Goal: Transaction & Acquisition: Book appointment/travel/reservation

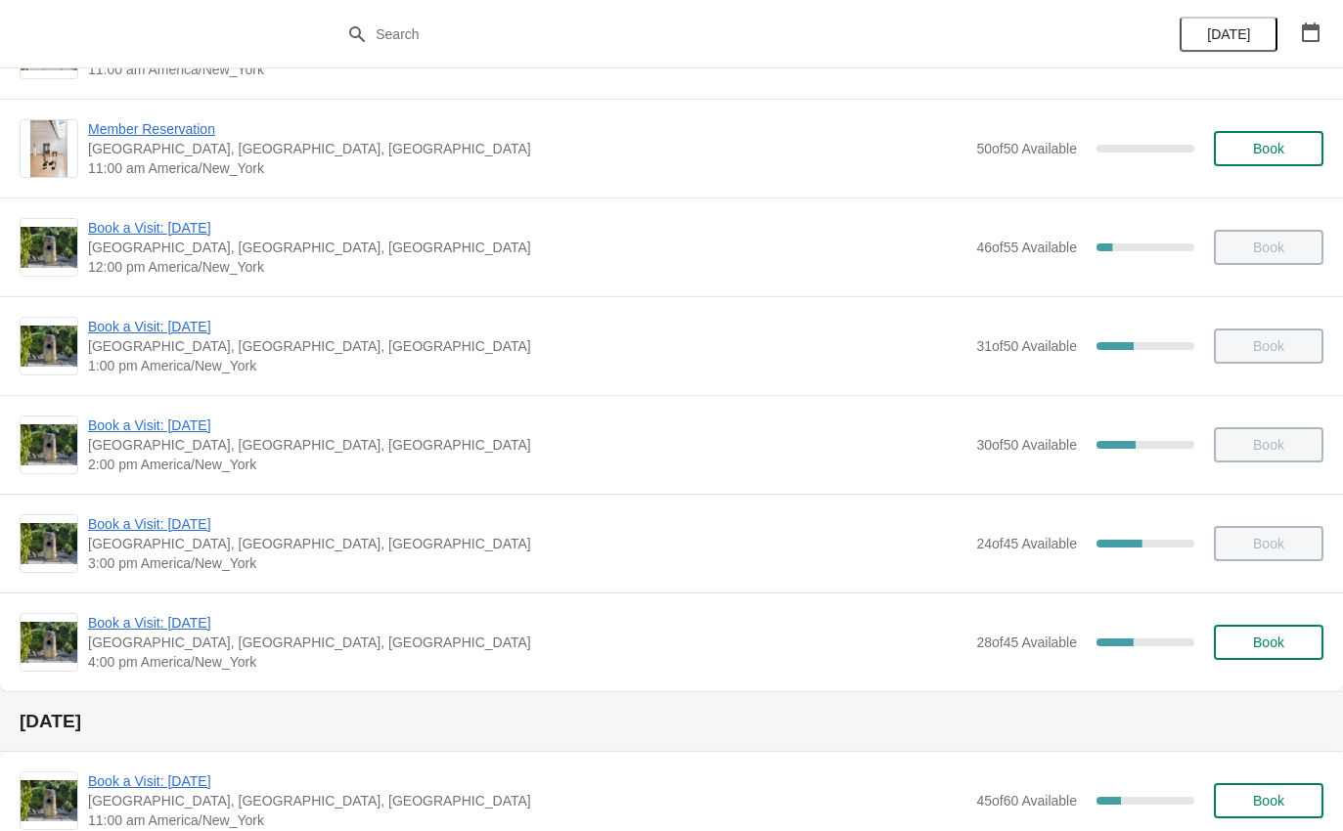
scroll to position [194, 0]
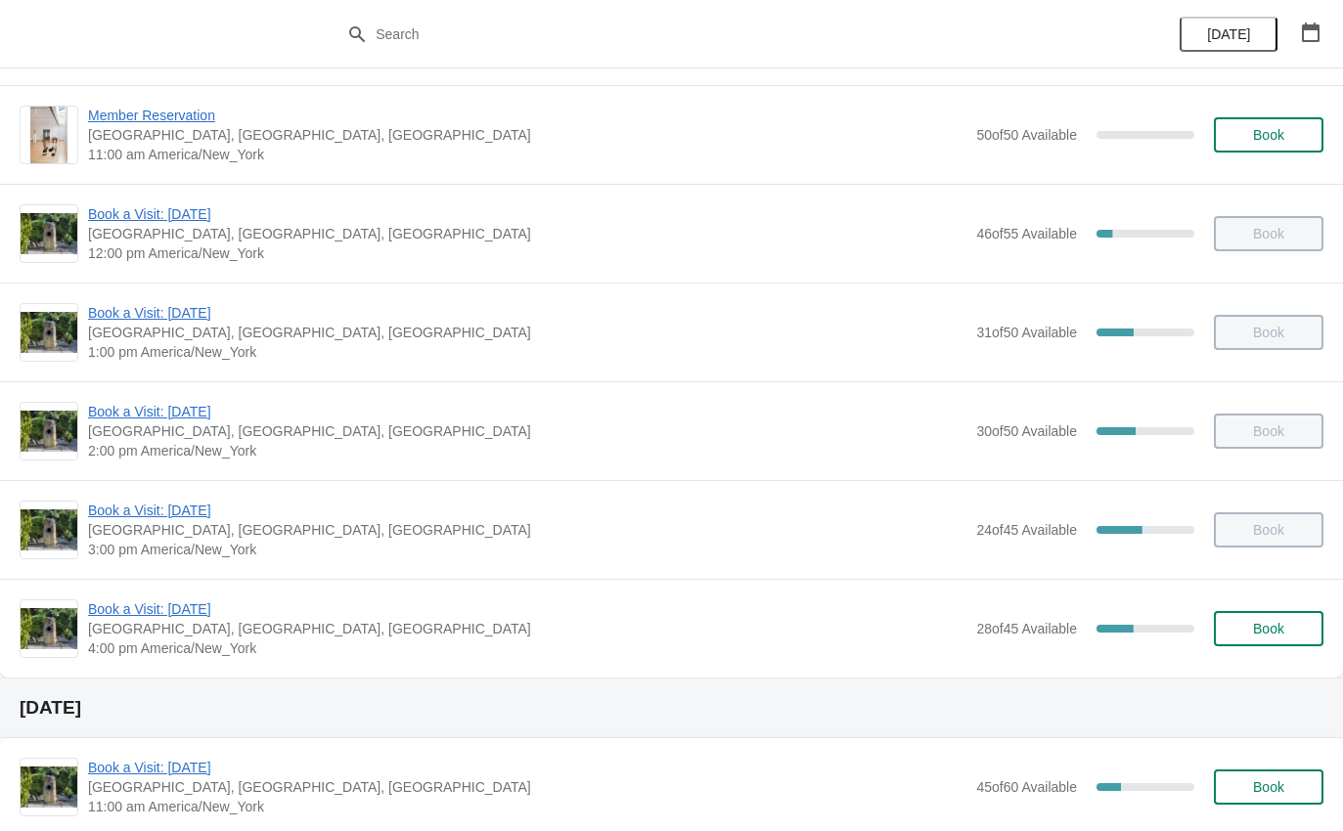
click at [152, 611] on span "Book a Visit: [DATE]" at bounding box center [527, 610] width 878 height 20
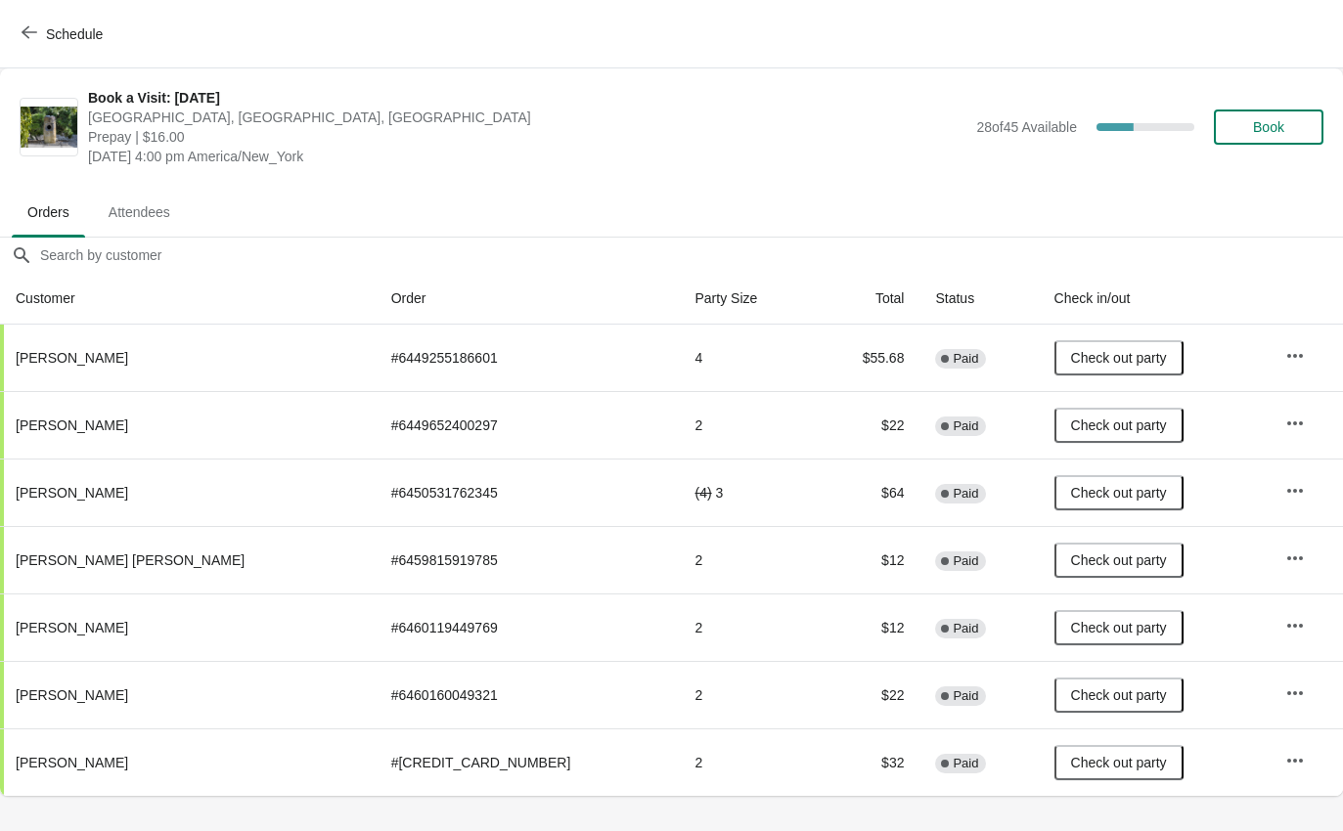
click at [15, 49] on button "Schedule" at bounding box center [64, 34] width 109 height 35
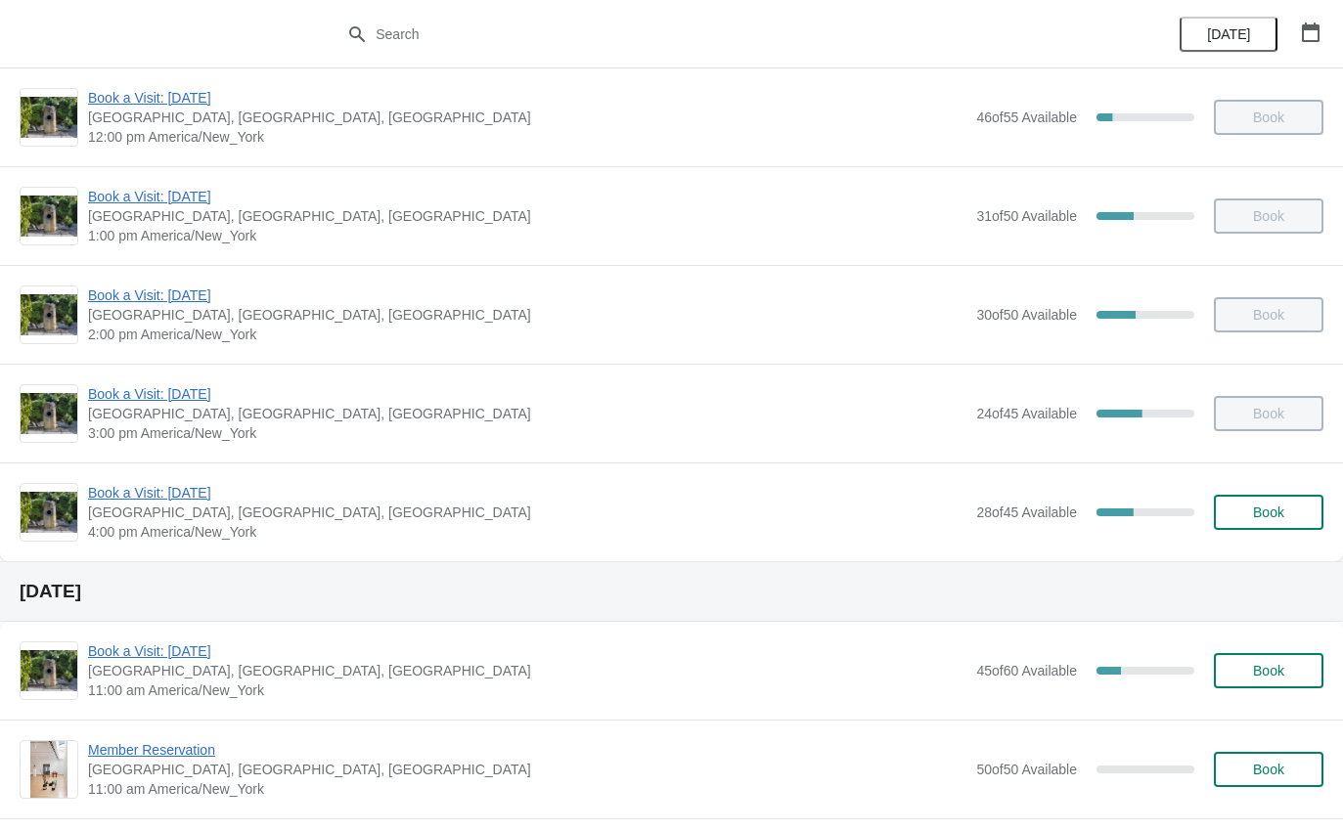
scroll to position [307, 0]
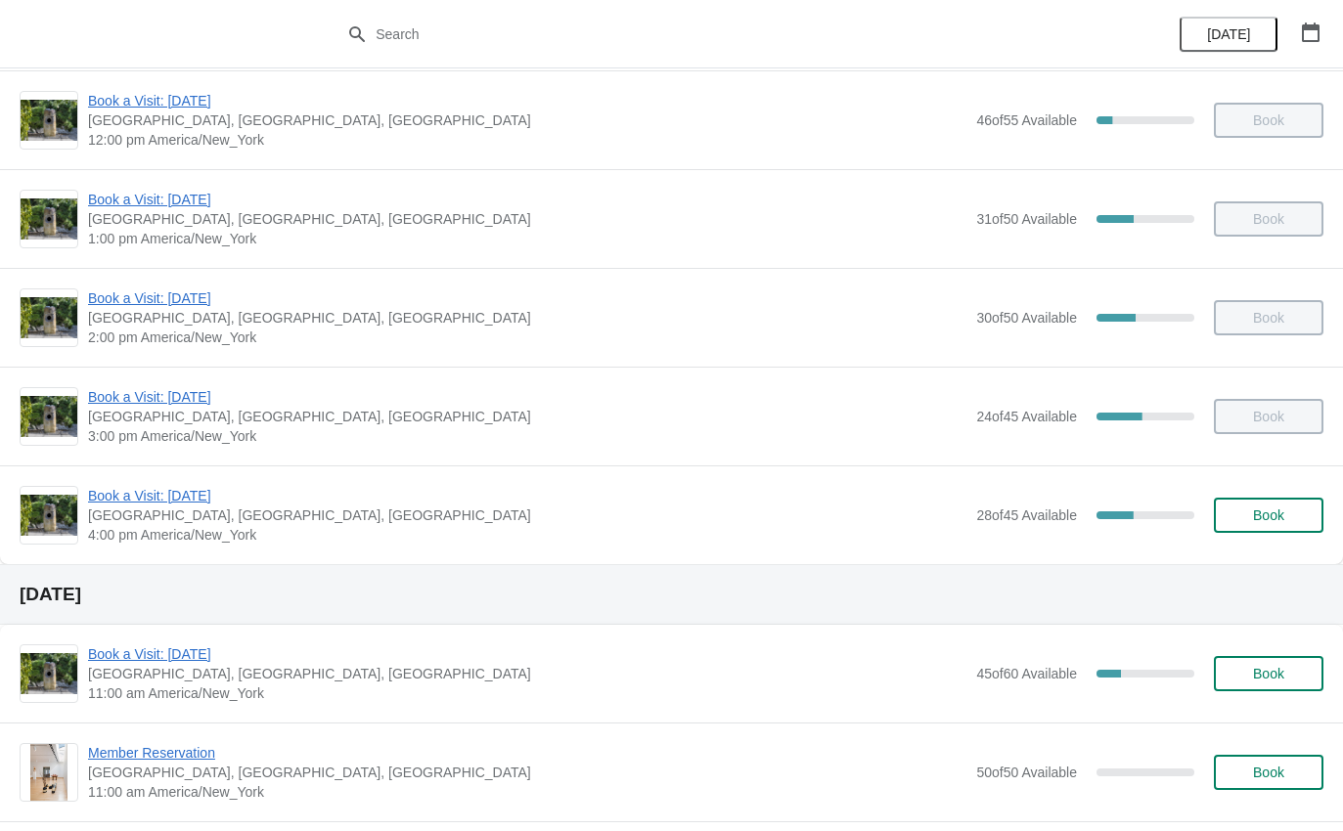
click at [115, 425] on span "[GEOGRAPHIC_DATA], [GEOGRAPHIC_DATA], [GEOGRAPHIC_DATA]" at bounding box center [527, 417] width 878 height 20
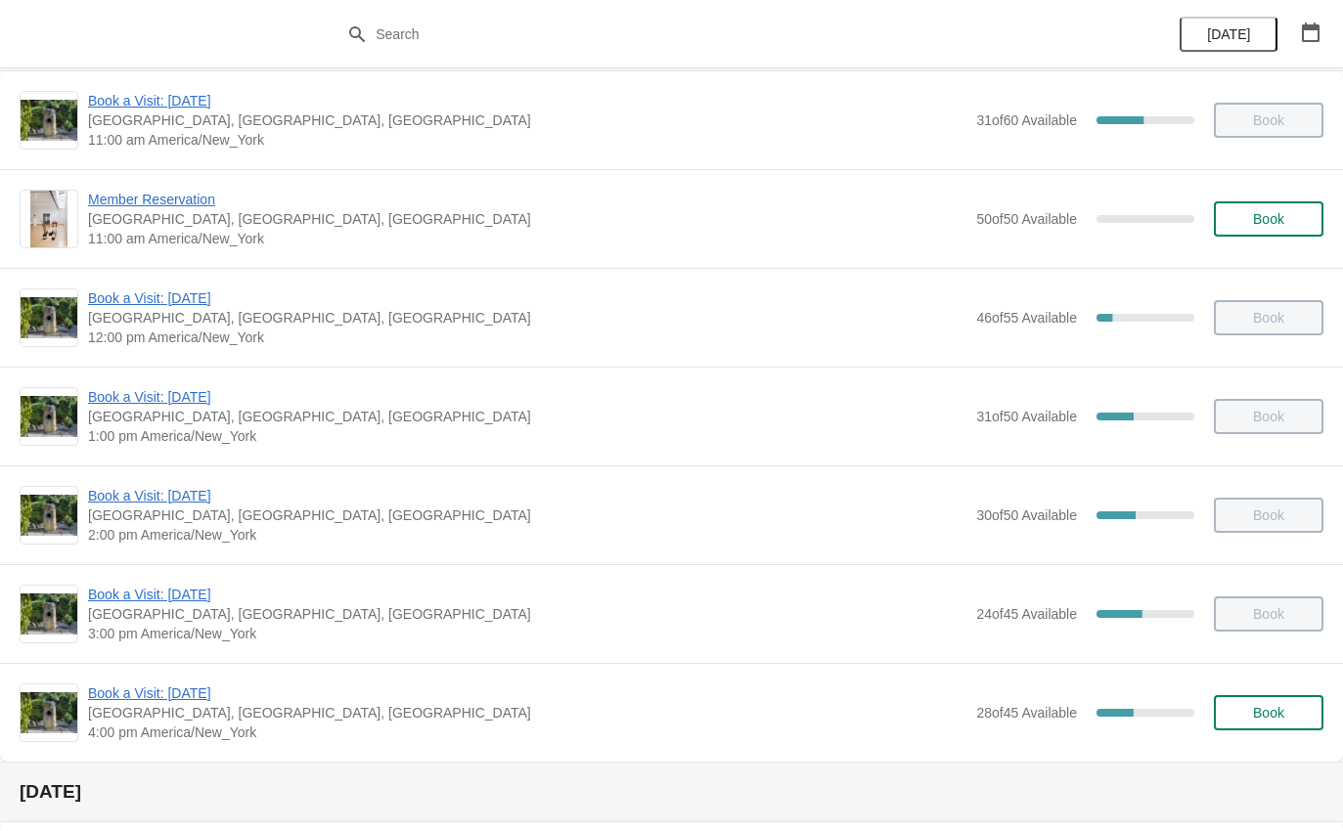
scroll to position [168, 0]
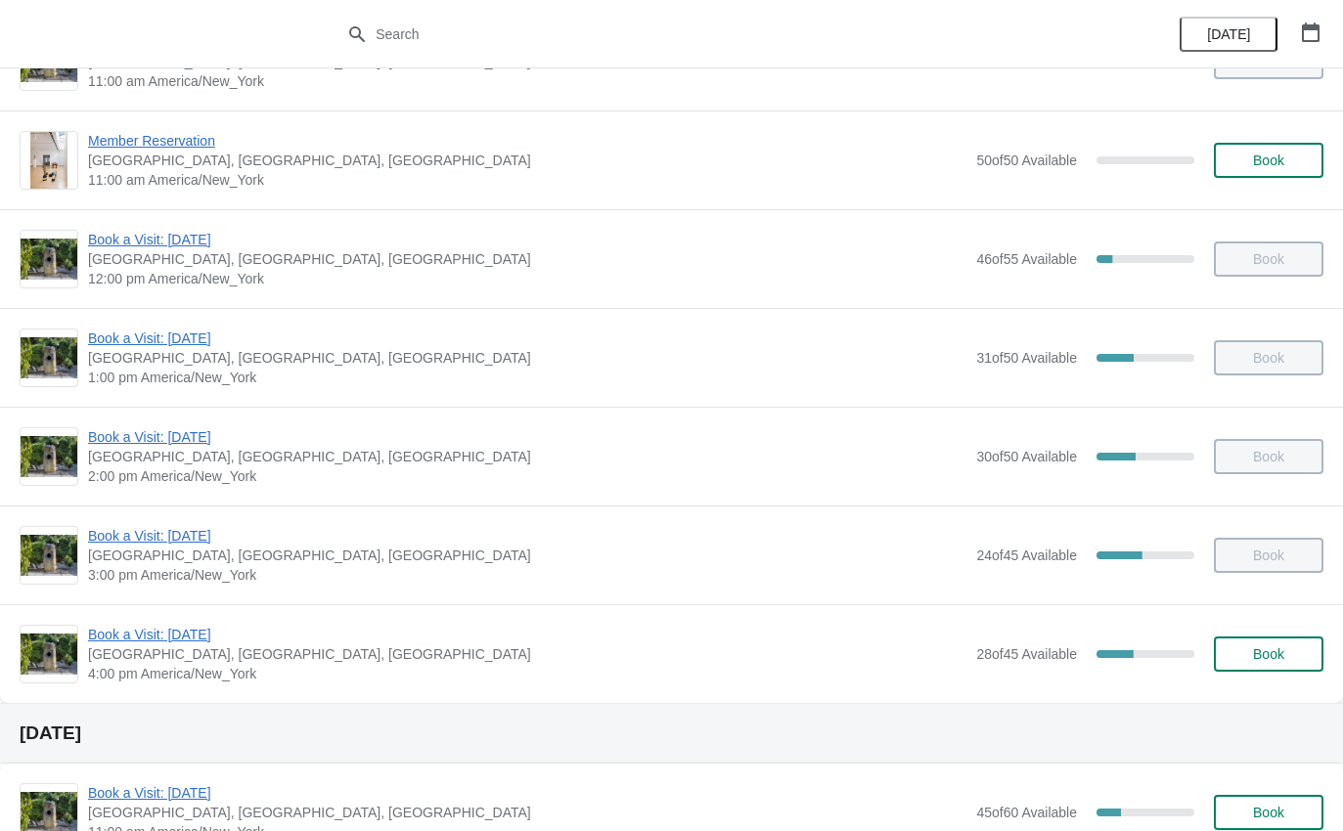
click at [143, 540] on span "Book a Visit: [DATE]" at bounding box center [527, 536] width 878 height 20
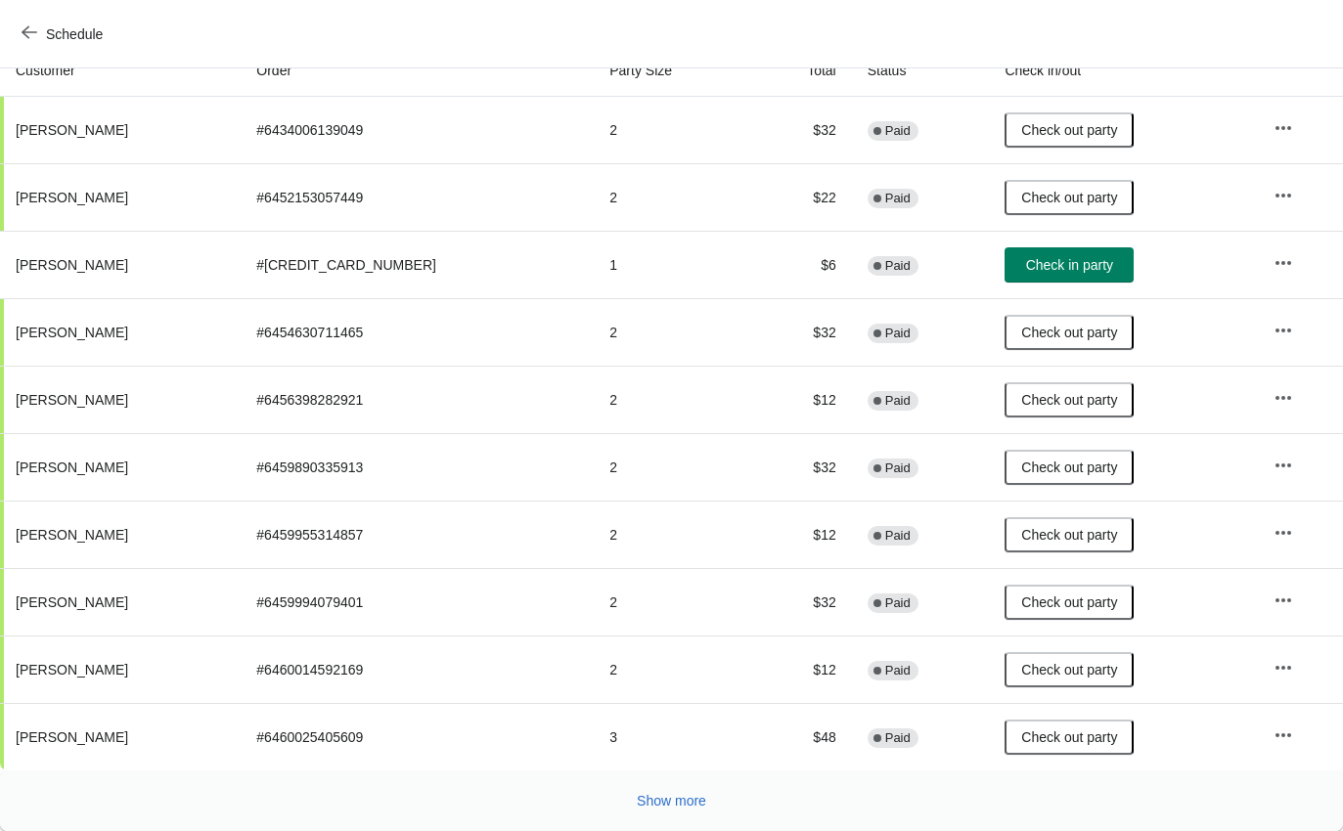
scroll to position [228, 0]
click at [673, 802] on span "Show more" at bounding box center [671, 801] width 69 height 16
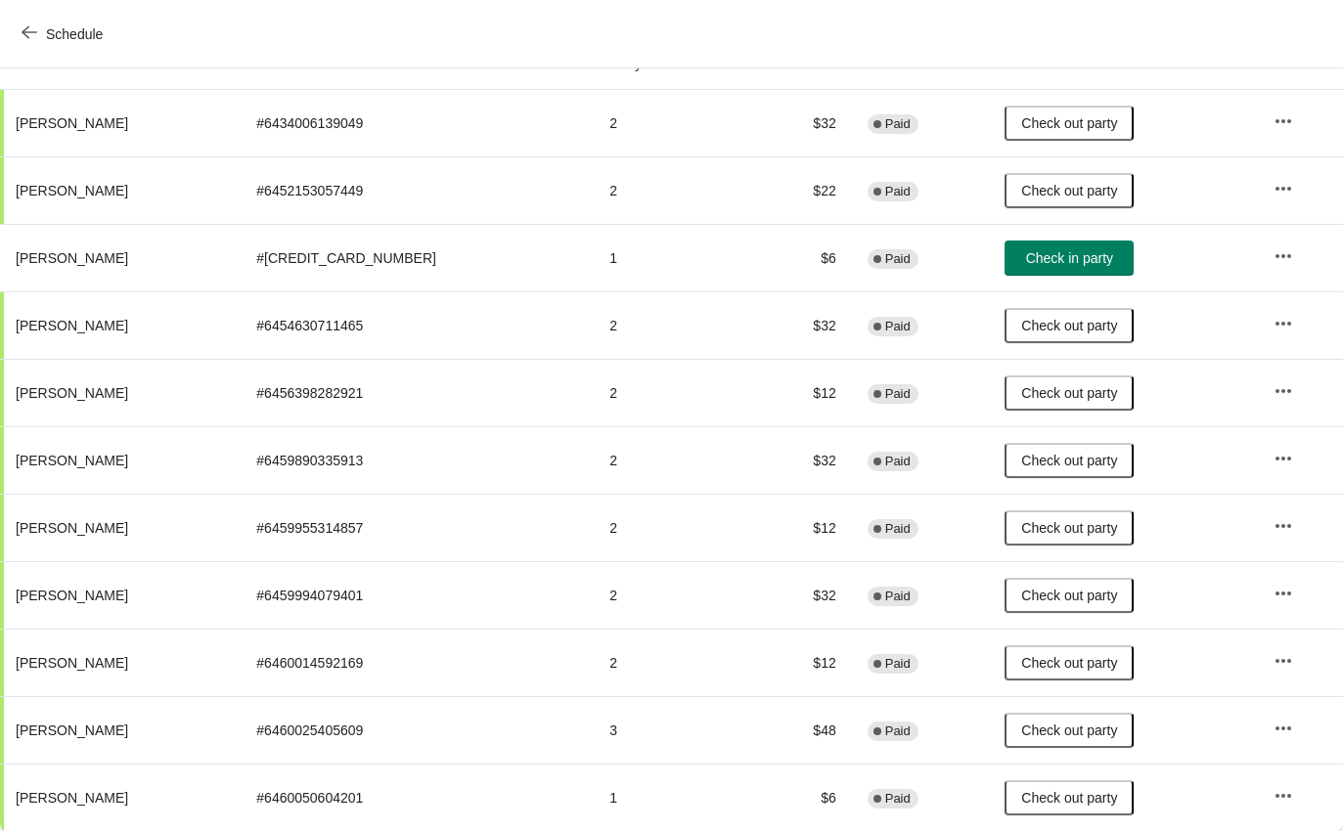
scroll to position [235, 0]
click at [30, 17] on button "Schedule" at bounding box center [64, 34] width 109 height 35
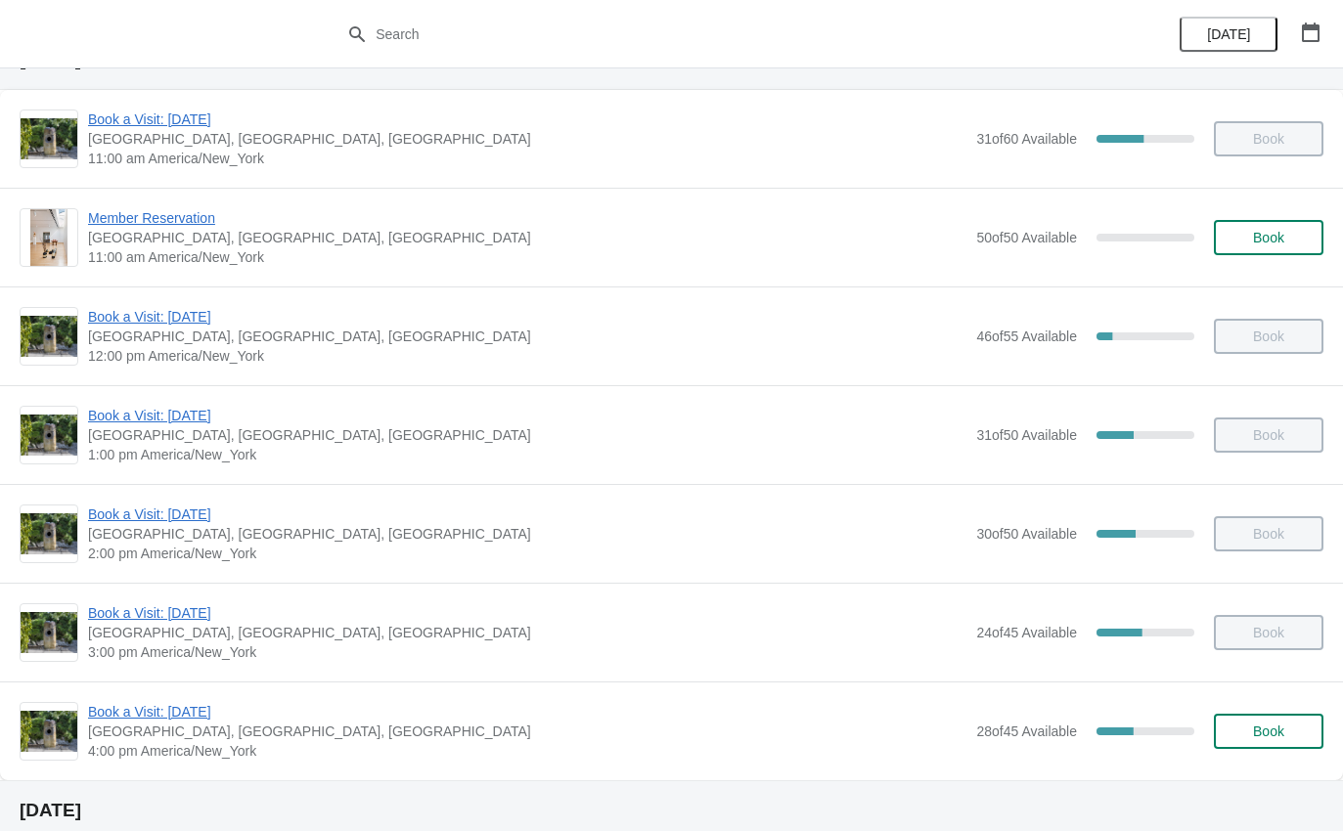
scroll to position [98, 0]
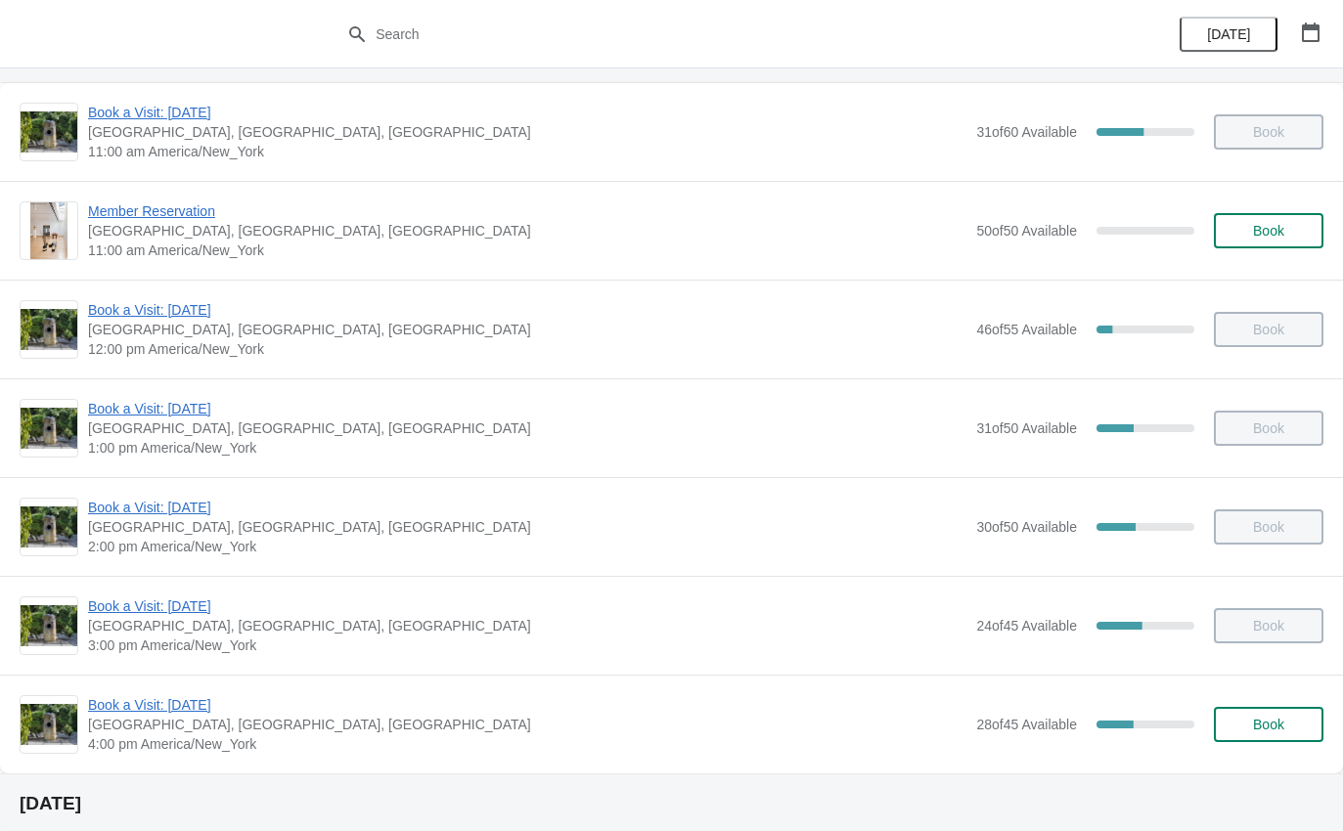
click at [102, 514] on span "Book a Visit: [DATE]" at bounding box center [527, 508] width 878 height 20
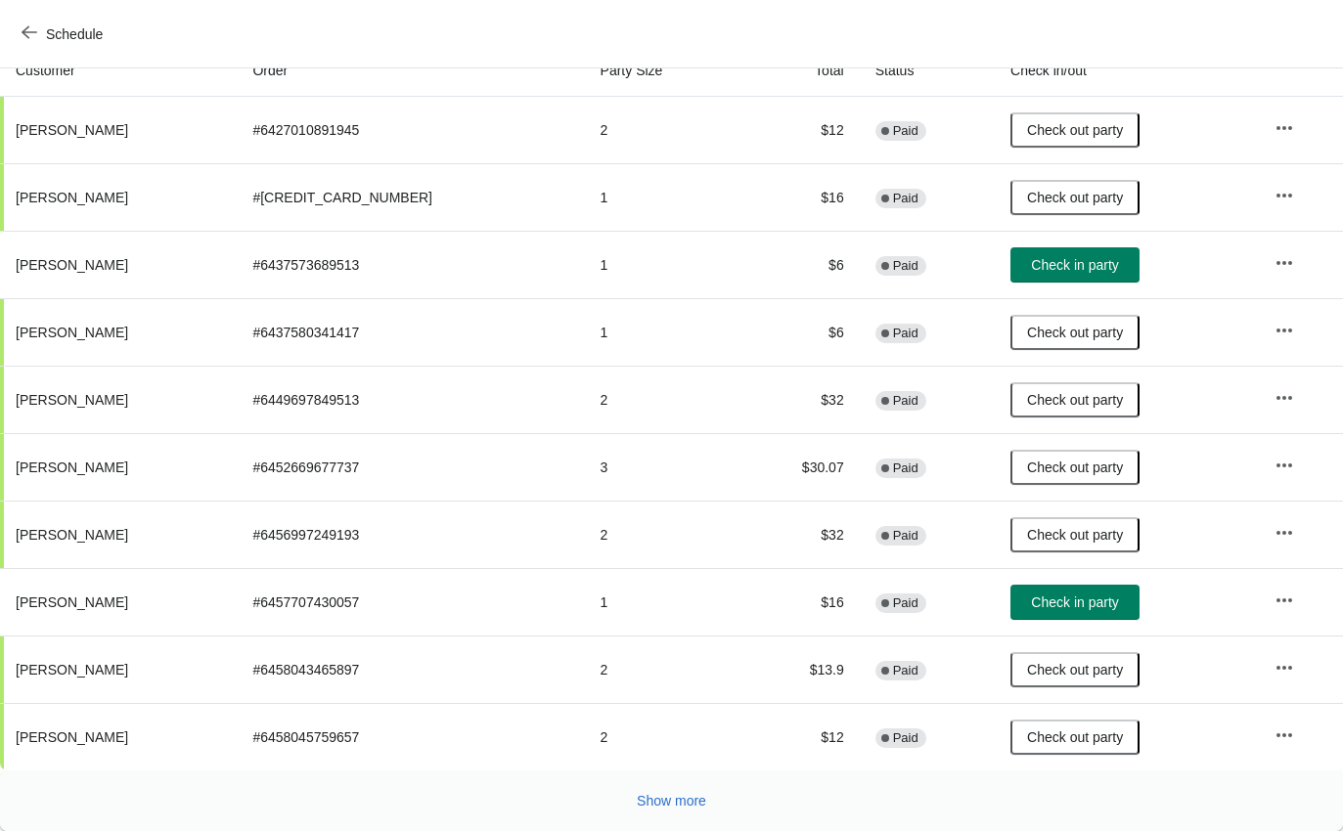
scroll to position [228, 0]
click at [639, 806] on span "Show more" at bounding box center [671, 801] width 69 height 16
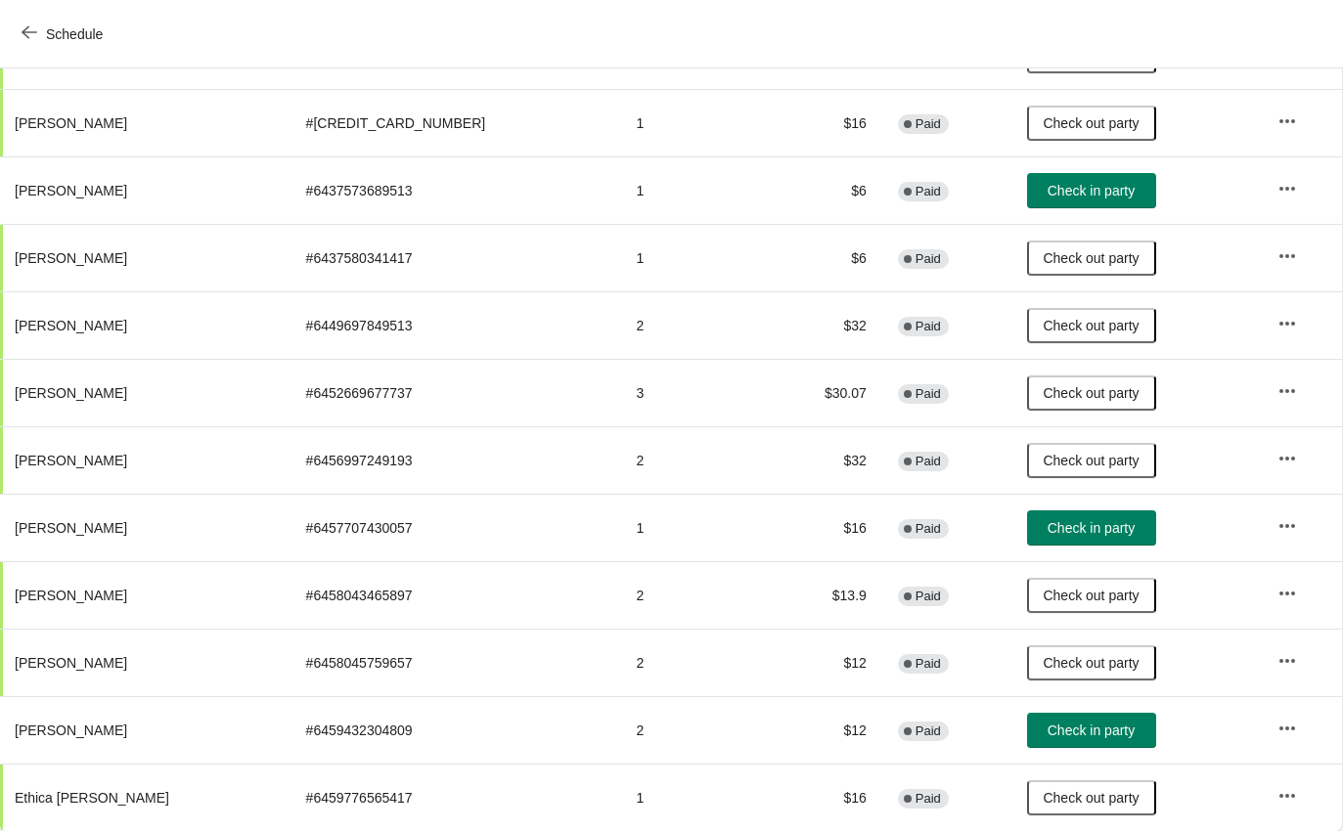
scroll to position [302, 1]
click at [15, 41] on button "Schedule" at bounding box center [64, 34] width 109 height 35
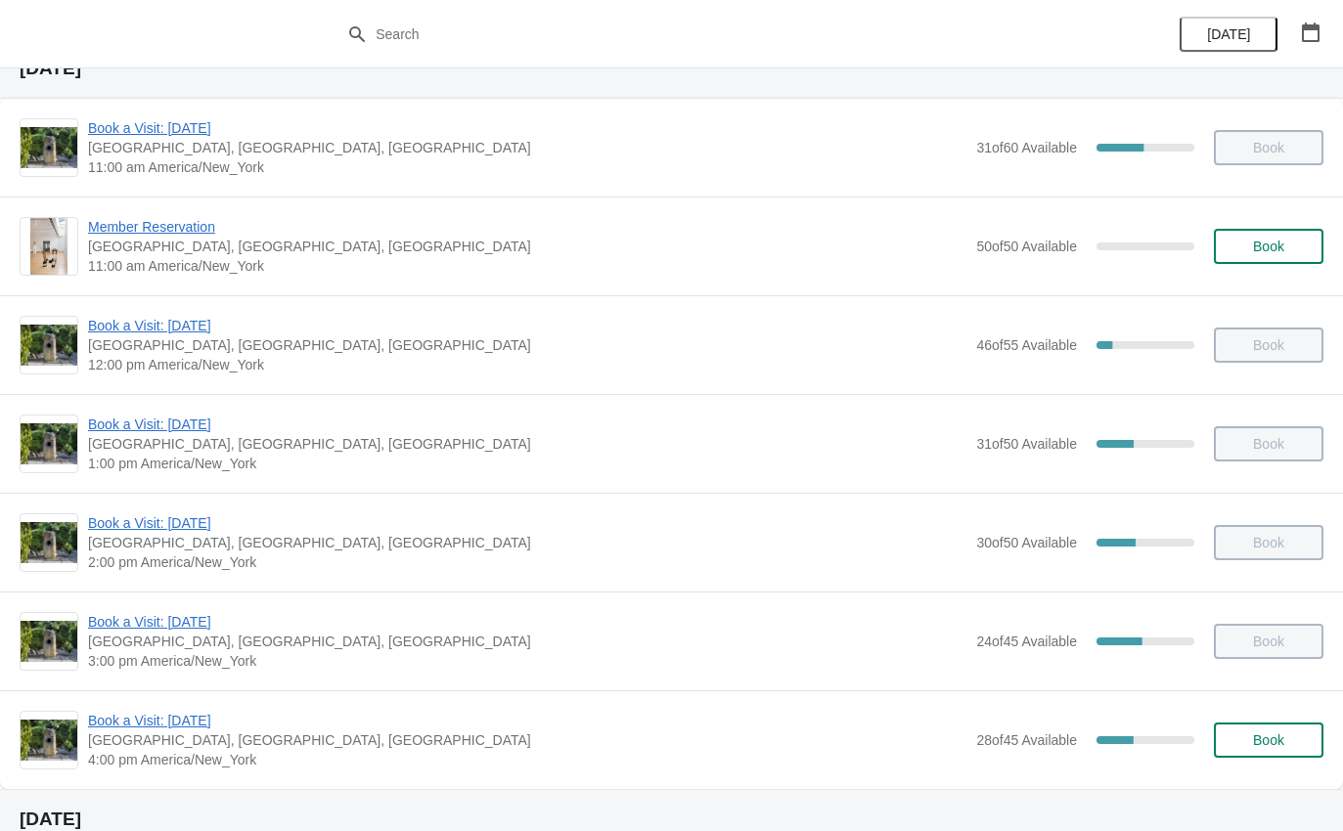
scroll to position [83, 0]
click at [103, 420] on span "Book a Visit: [DATE]" at bounding box center [527, 424] width 878 height 20
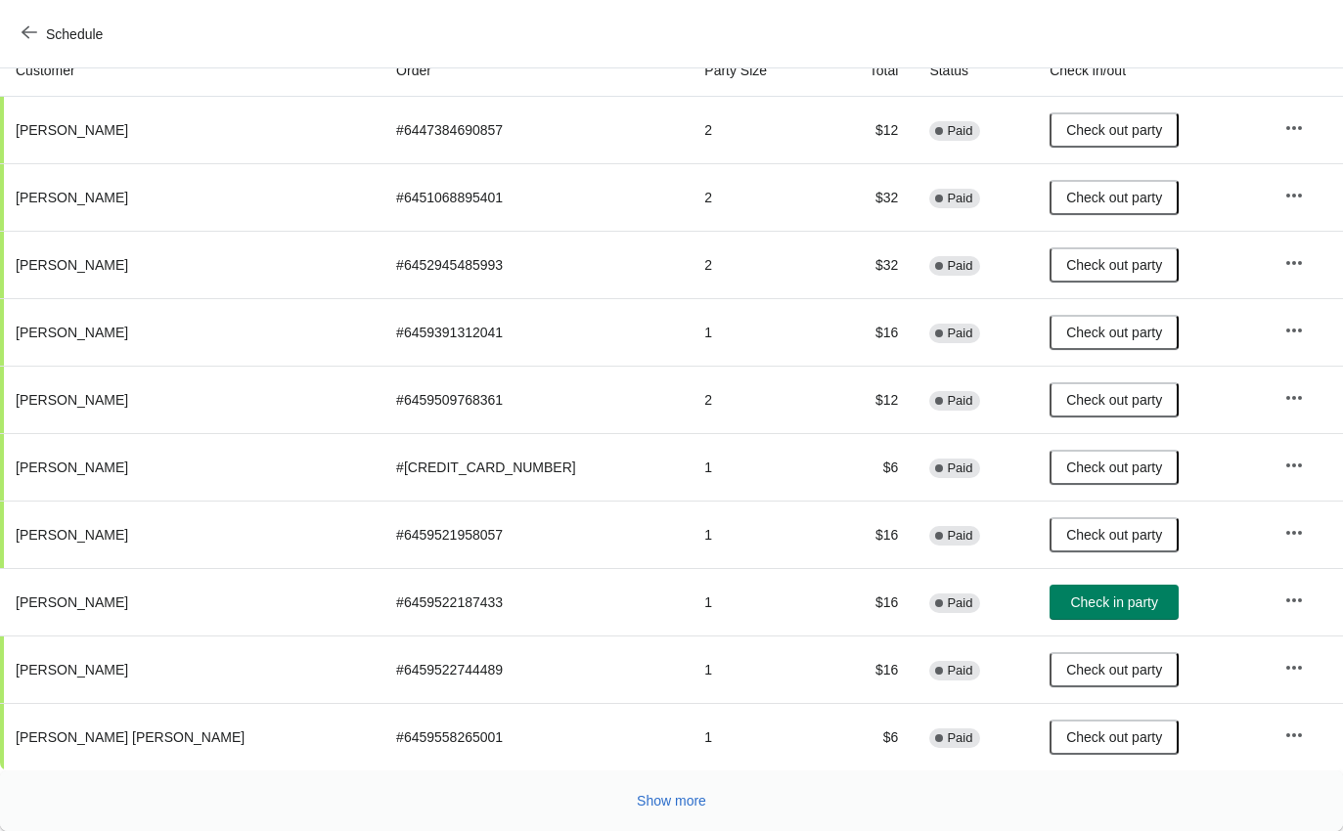
scroll to position [228, 0]
click at [643, 798] on span "Show more" at bounding box center [671, 801] width 69 height 16
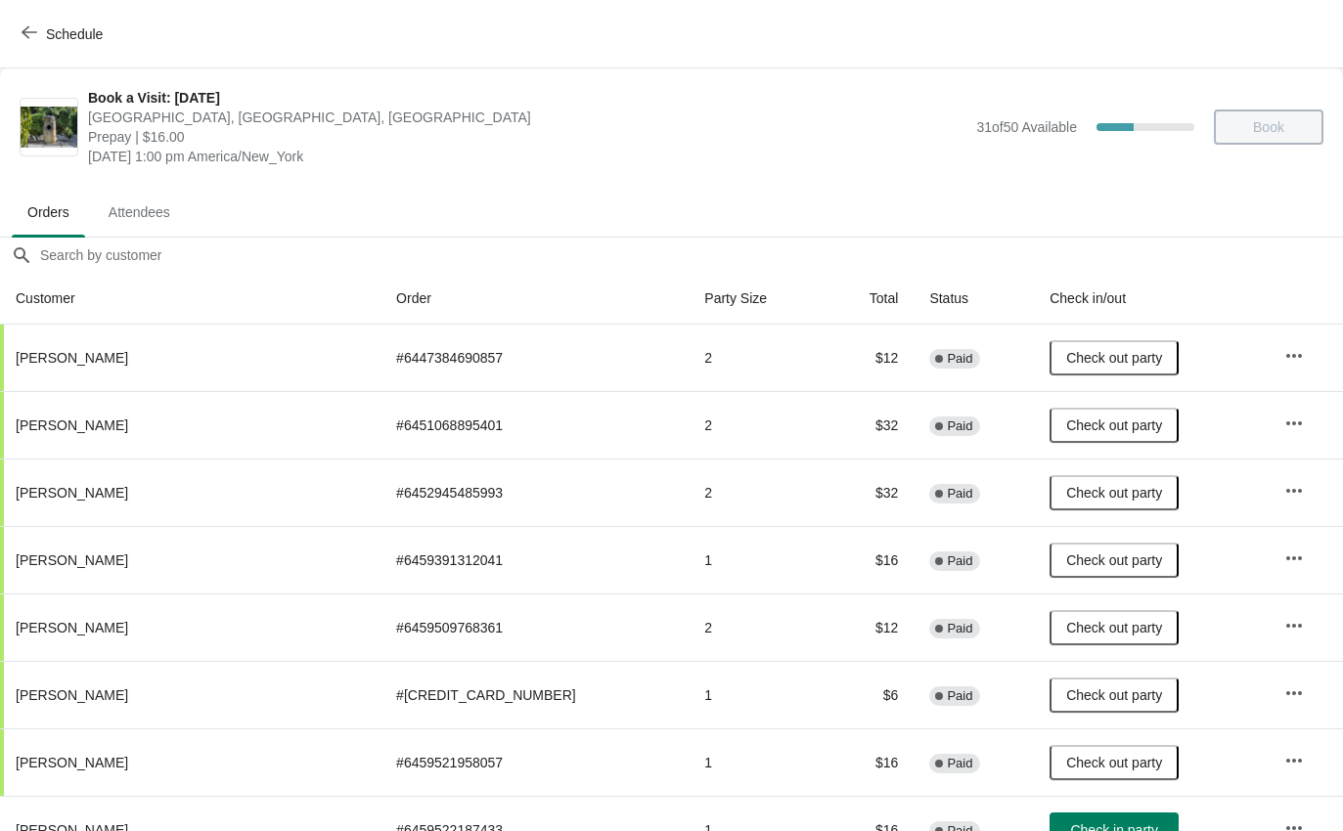
scroll to position [0, 0]
click at [30, 33] on icon "button" at bounding box center [30, 32] width 16 height 16
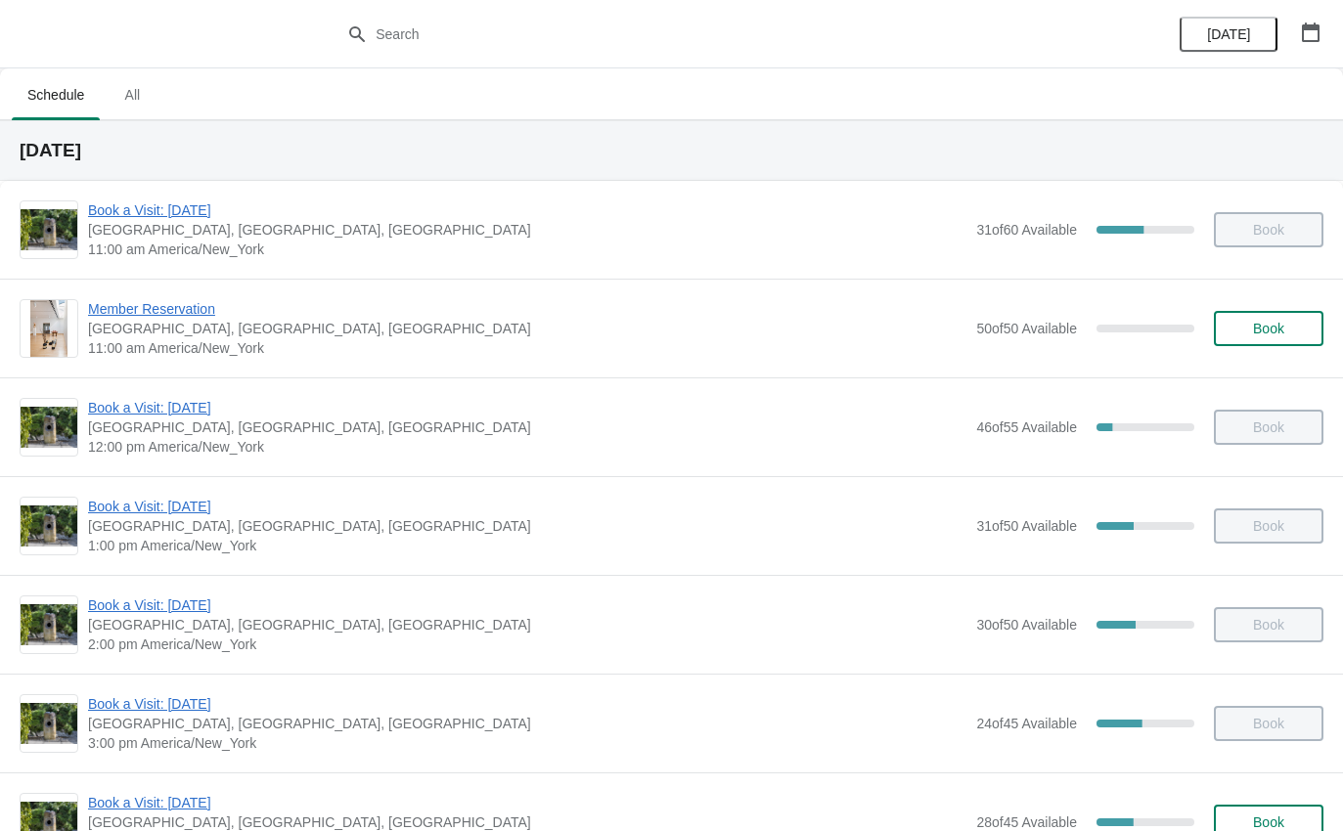
click at [123, 413] on span "Book a Visit: [DATE]" at bounding box center [527, 408] width 878 height 20
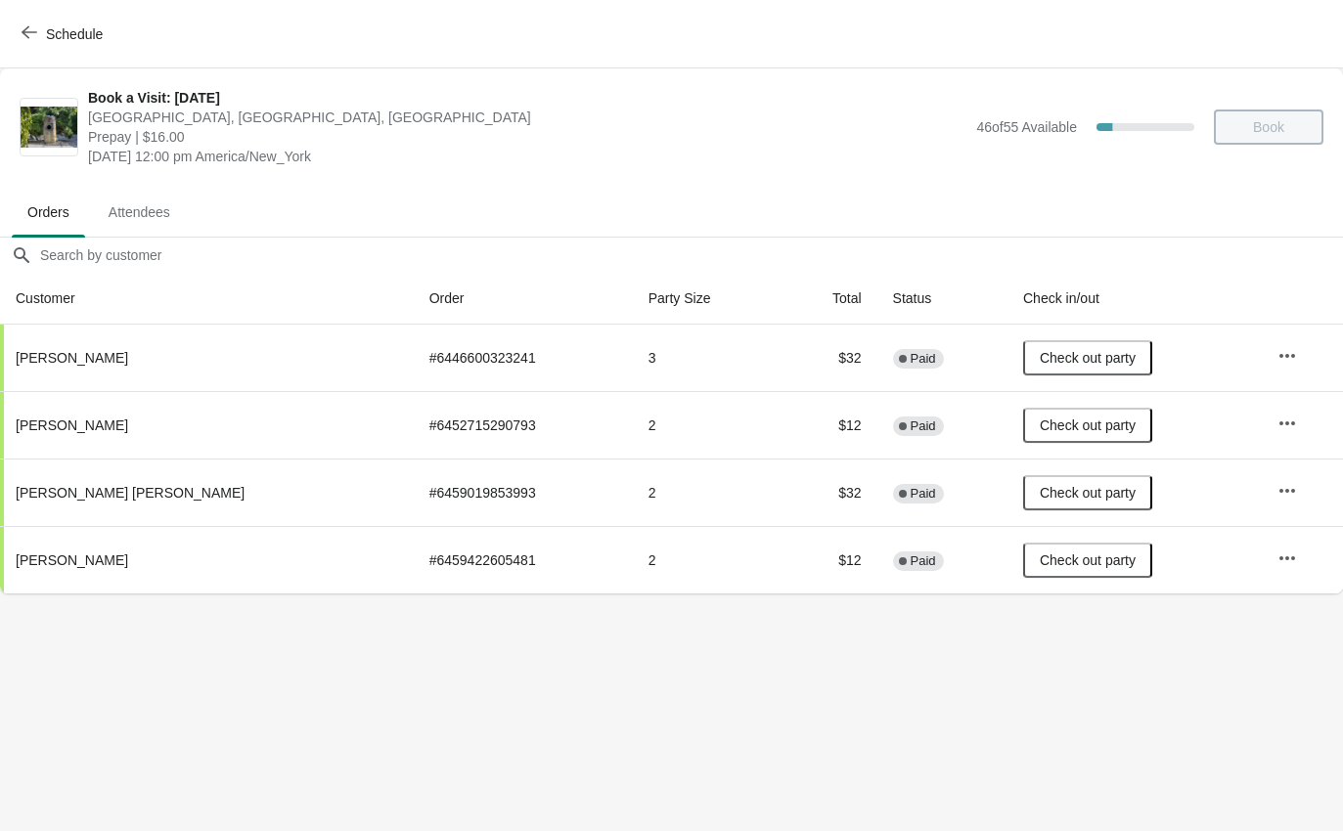
click at [36, 45] on button "Schedule" at bounding box center [64, 34] width 109 height 35
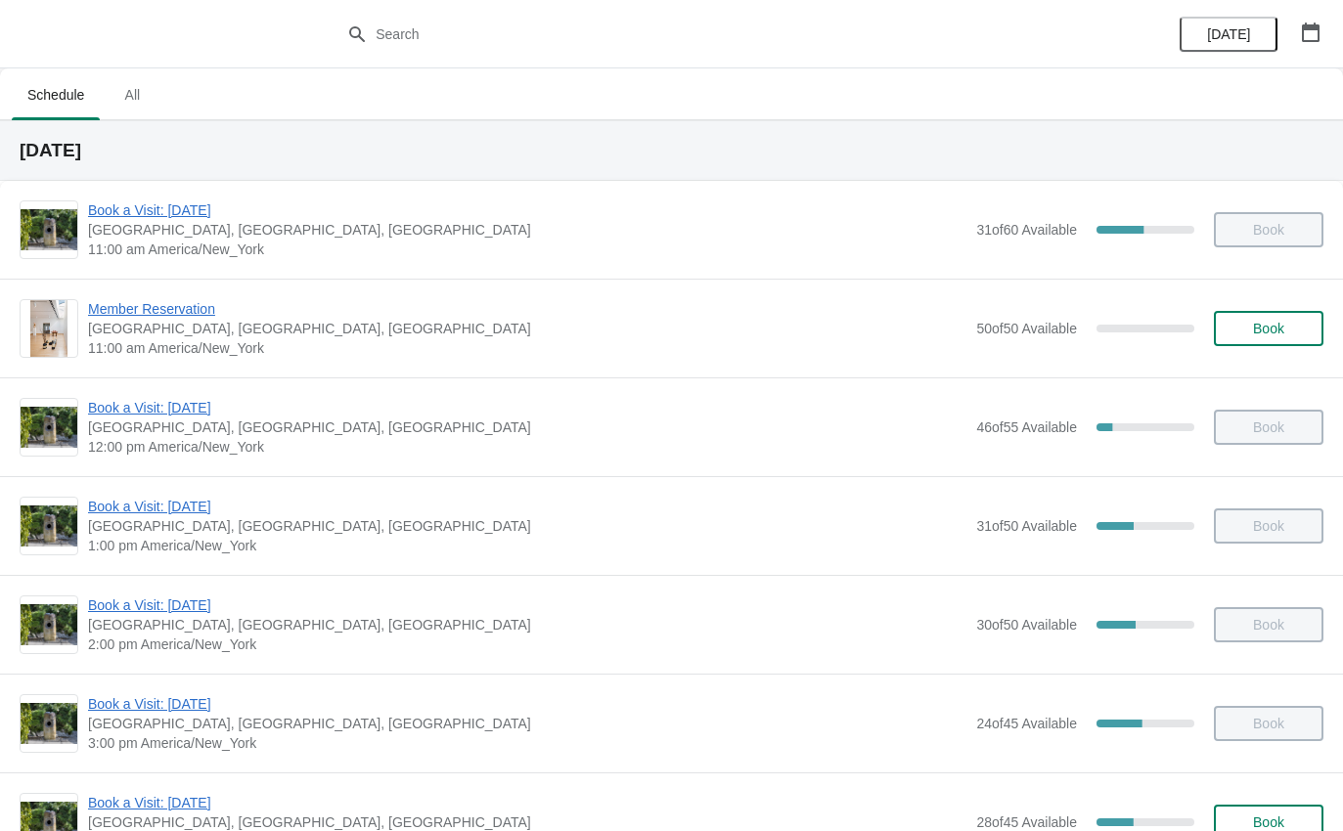
click at [148, 509] on span "Book a Visit: [DATE]" at bounding box center [527, 507] width 878 height 20
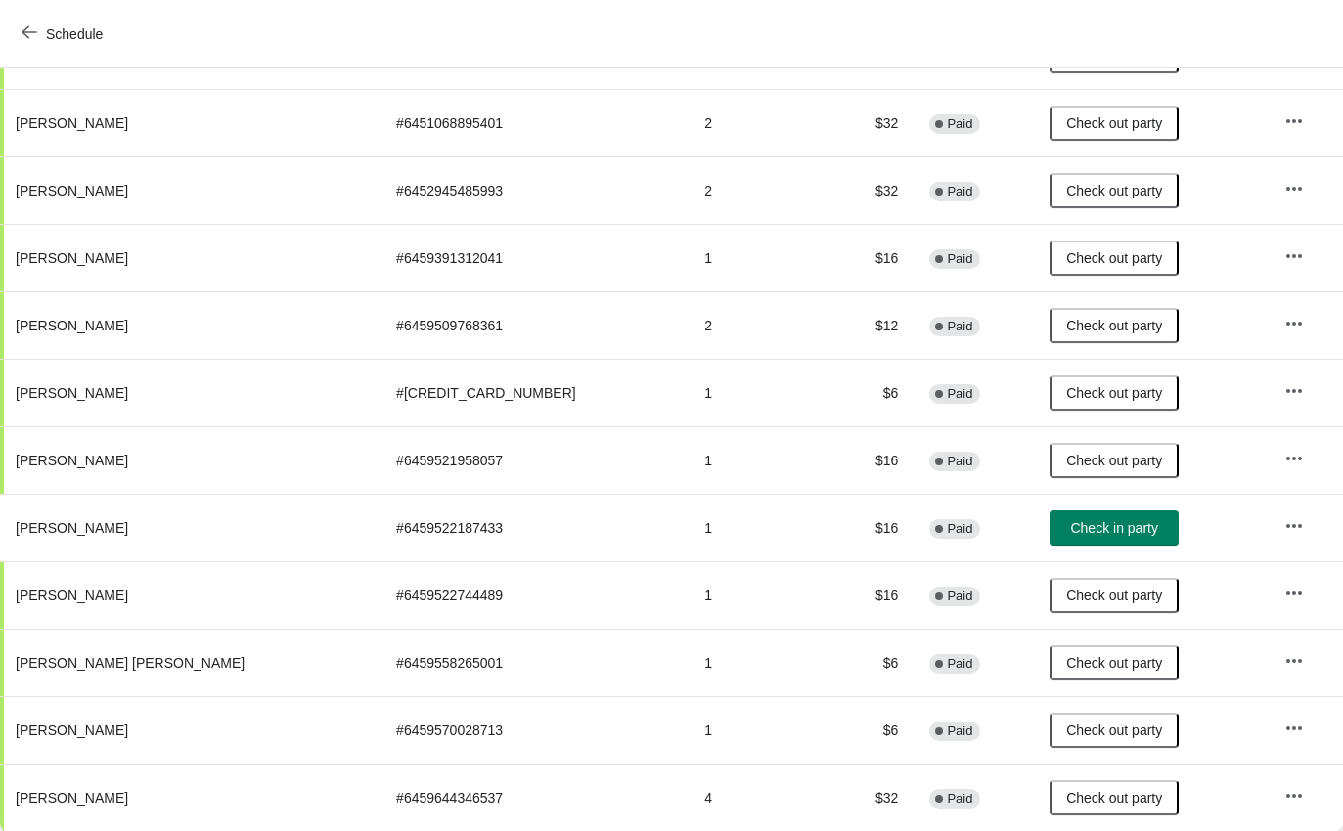
scroll to position [302, 0]
click at [26, 30] on icon "button" at bounding box center [30, 32] width 16 height 16
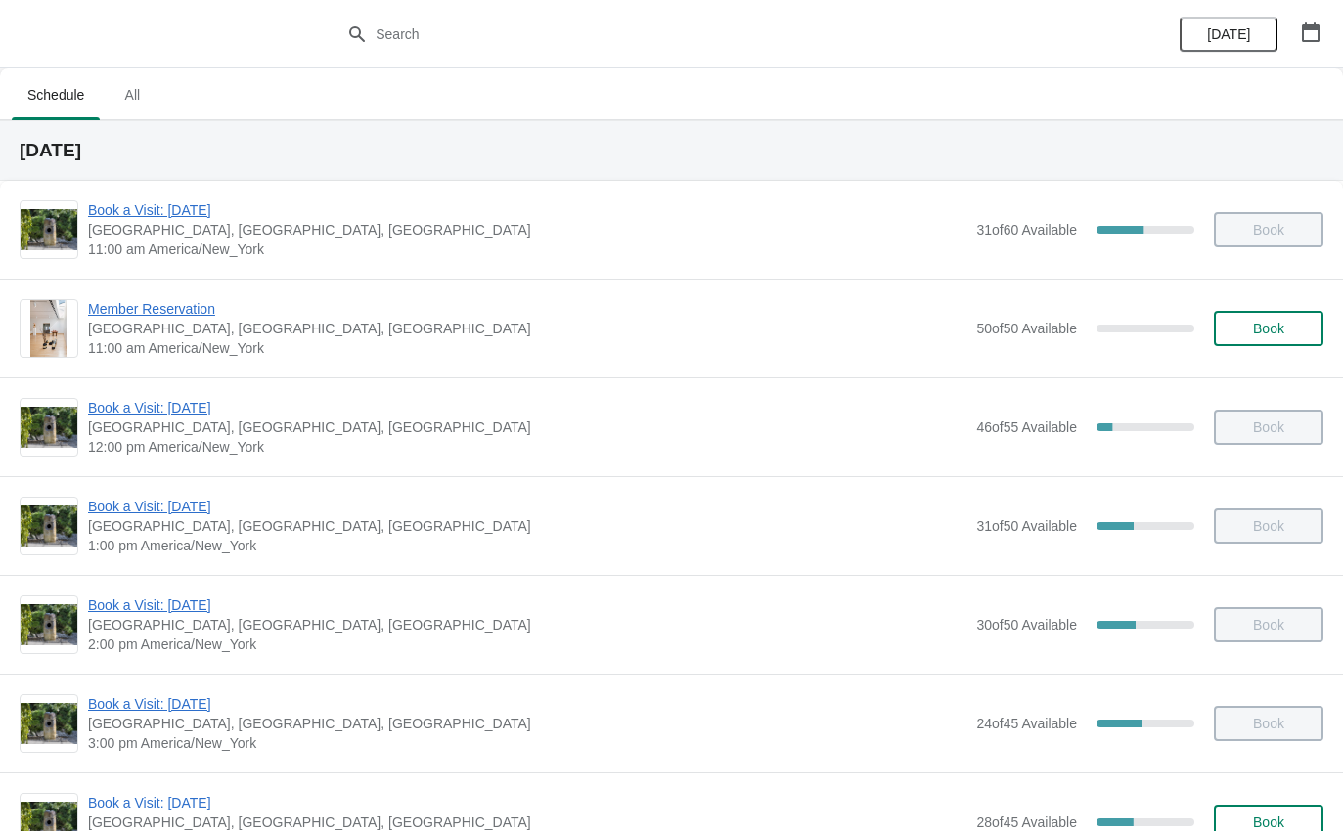
click at [137, 218] on span "Book a Visit: [DATE]" at bounding box center [527, 211] width 878 height 20
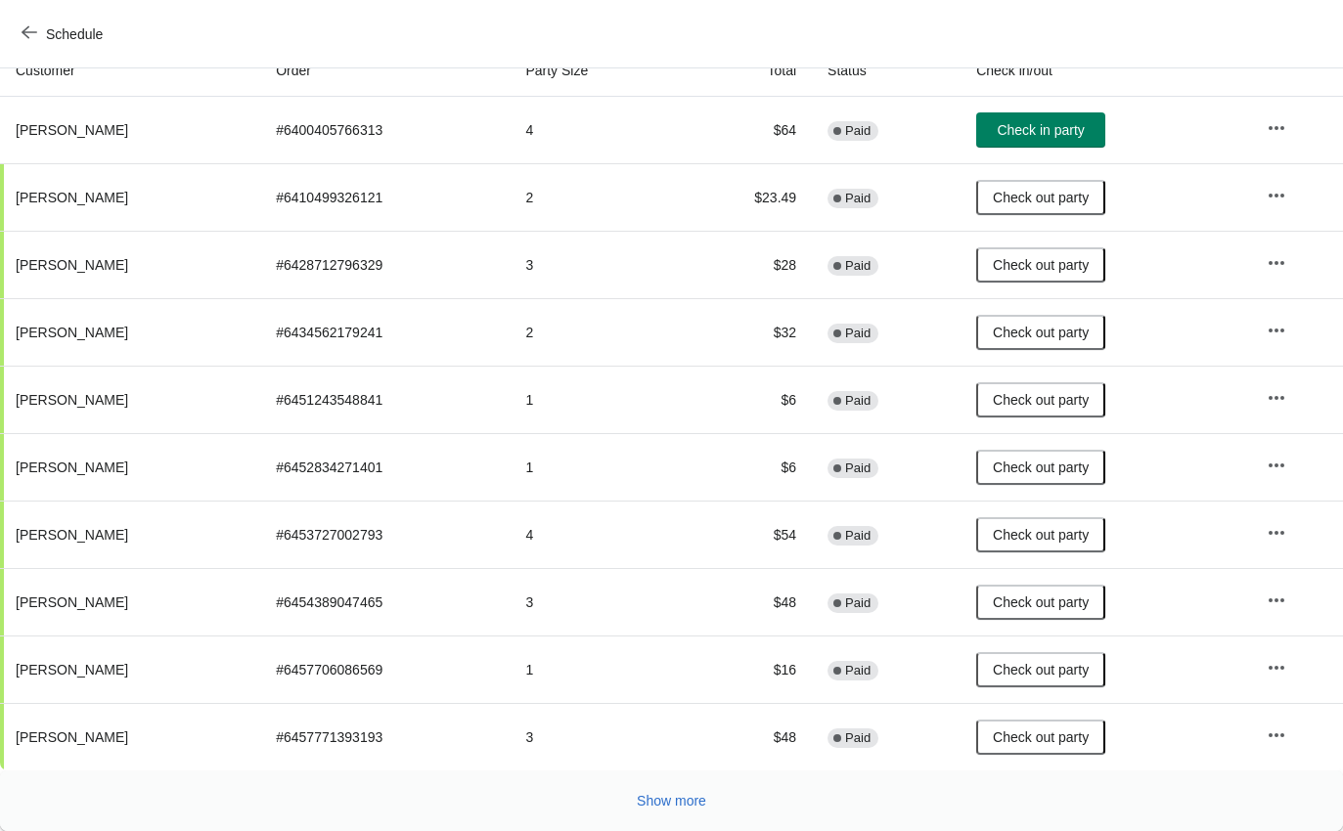
scroll to position [228, 0]
click at [711, 801] on button "Show more" at bounding box center [671, 800] width 85 height 35
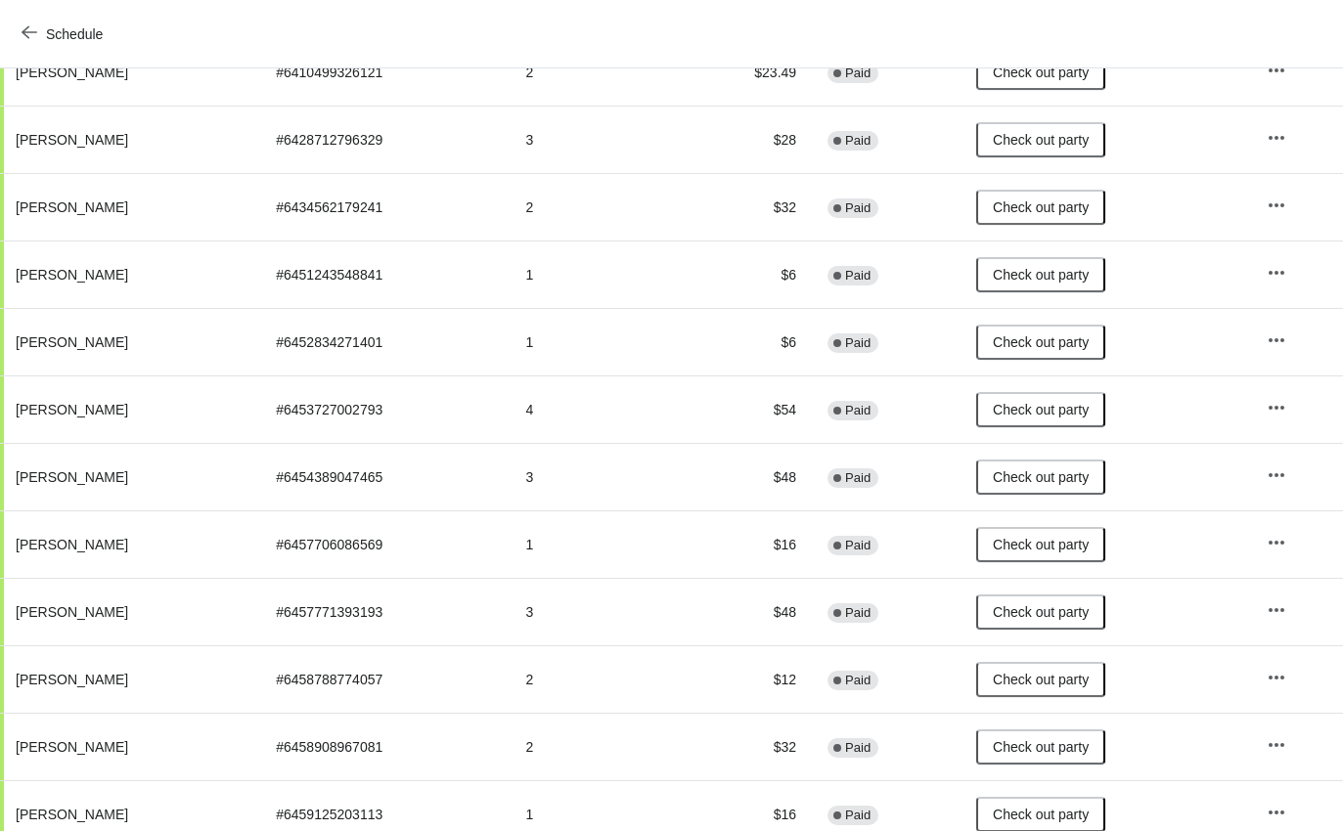
scroll to position [0, 0]
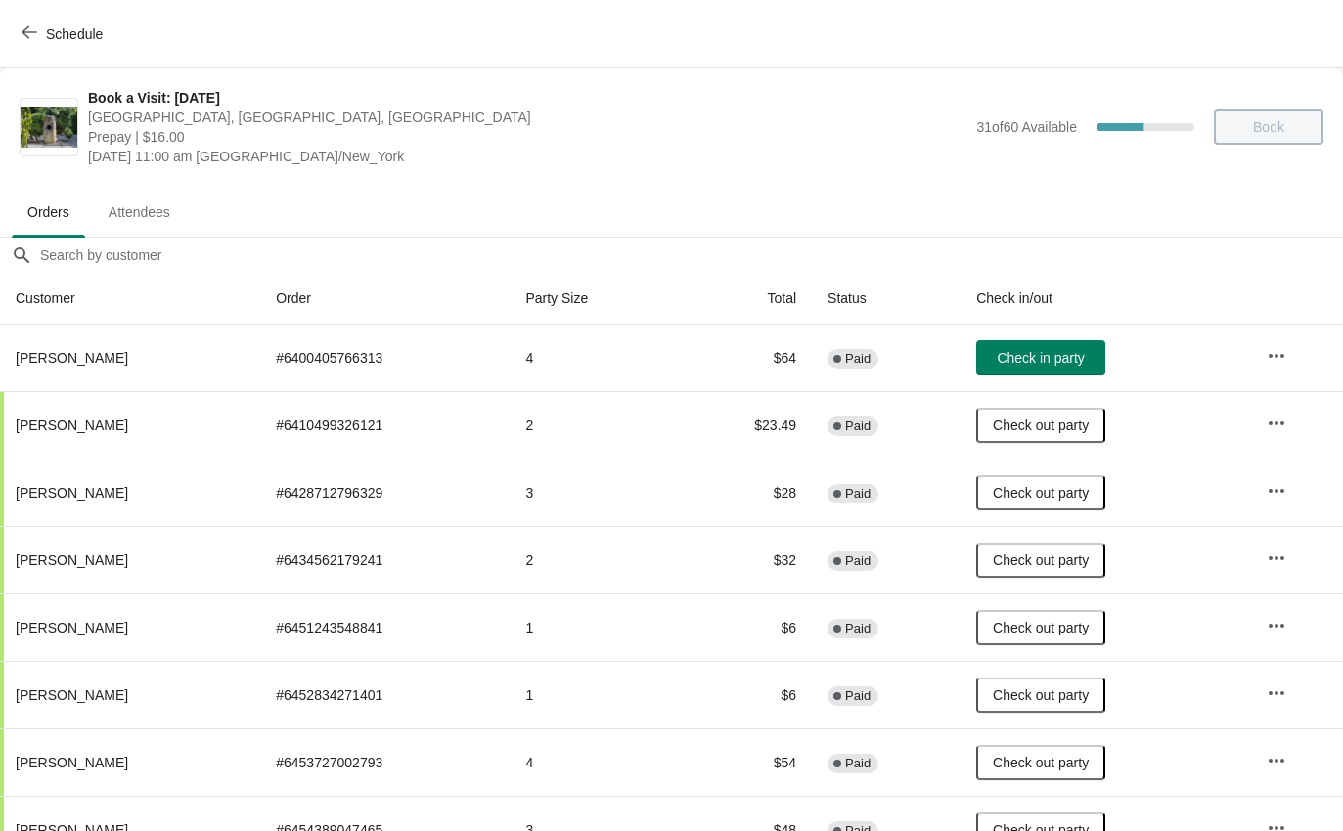
click at [29, 48] on button "Schedule" at bounding box center [64, 34] width 109 height 35
